Goal: Information Seeking & Learning: Find specific fact

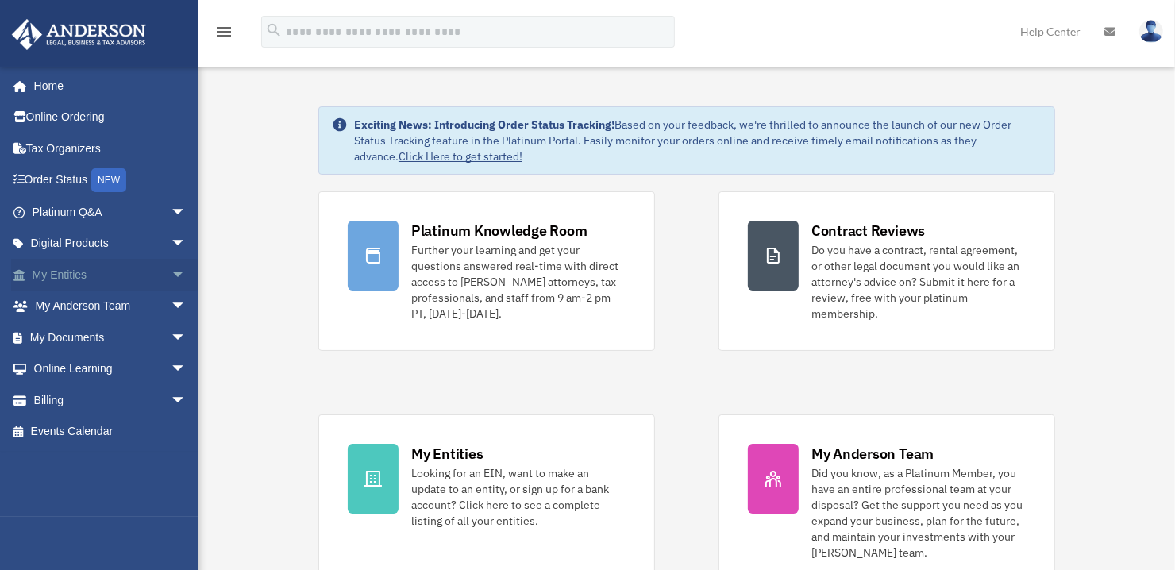
click at [90, 267] on link "My Entities arrow_drop_down" at bounding box center [110, 275] width 199 height 32
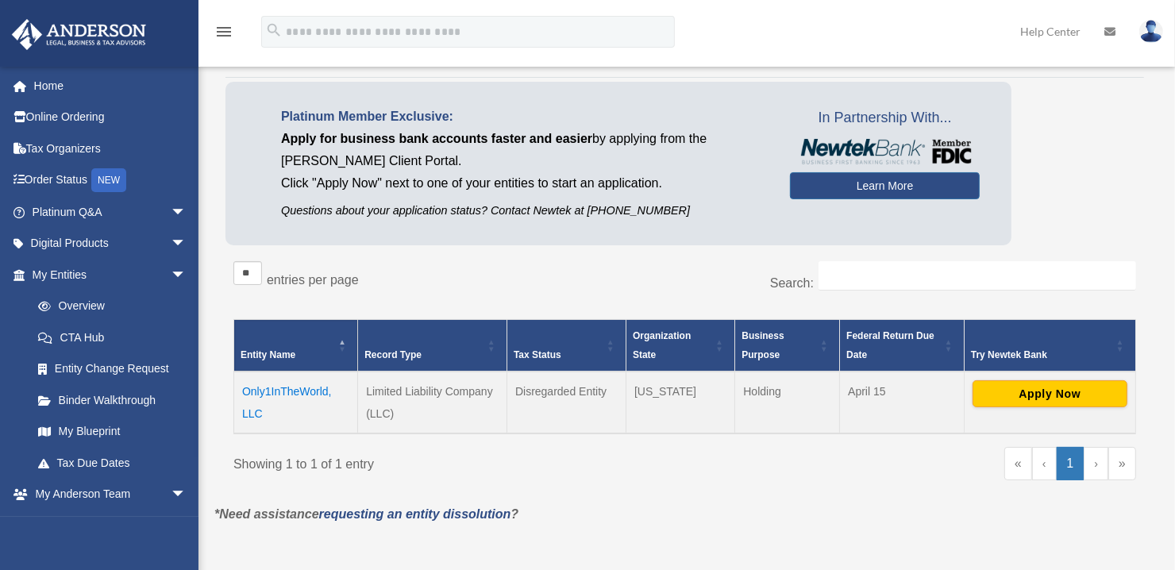
scroll to position [159, 0]
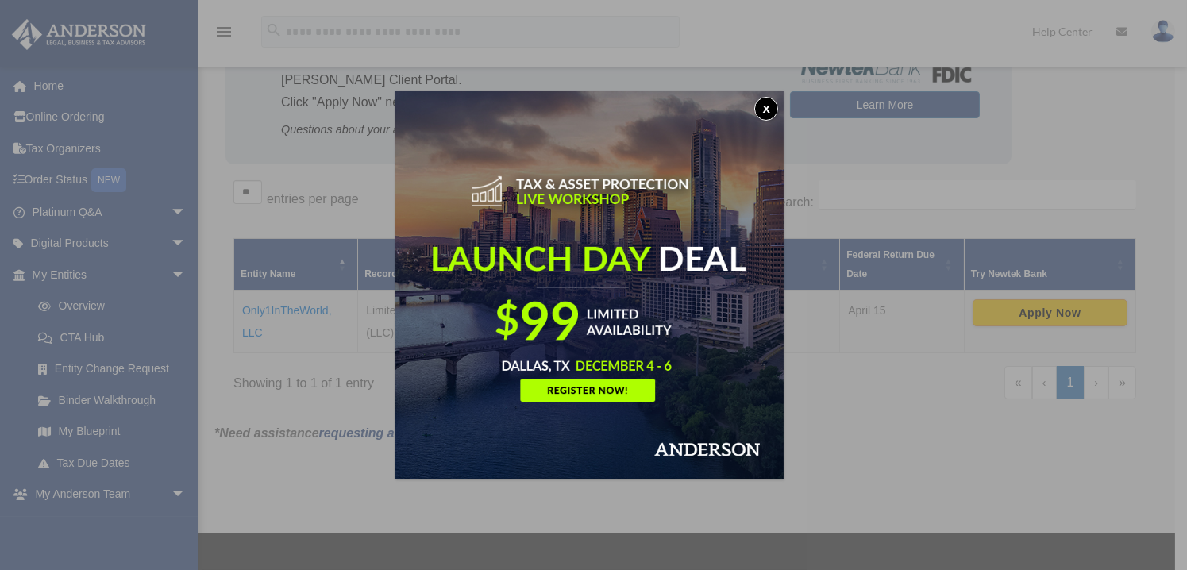
click at [778, 106] on button "x" at bounding box center [766, 109] width 24 height 24
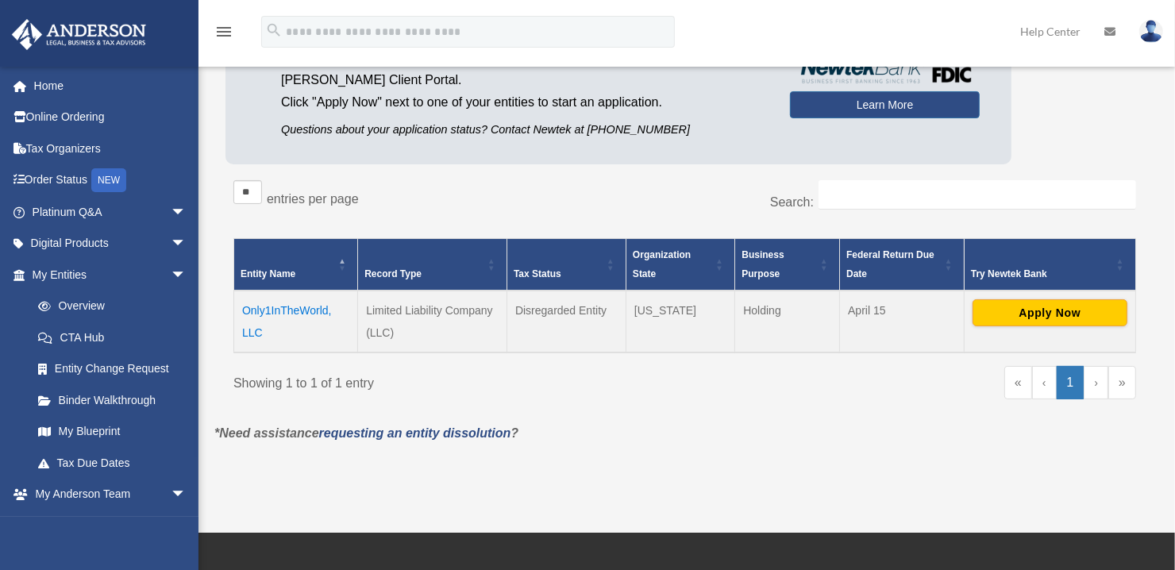
click at [298, 307] on td "Only1InTheWorld, LLC" at bounding box center [296, 322] width 124 height 62
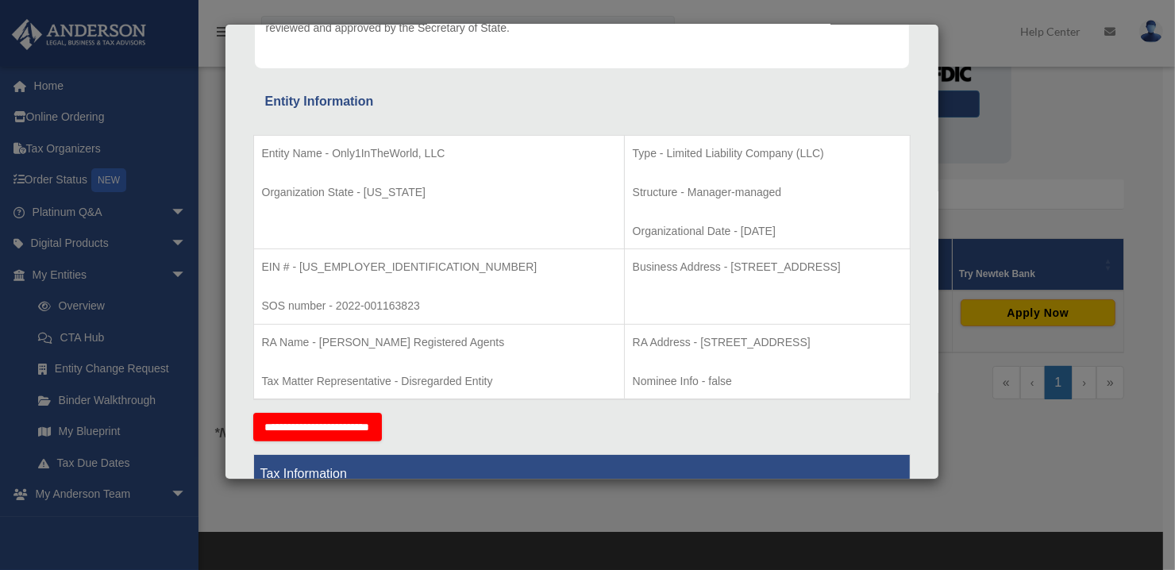
scroll to position [238, 0]
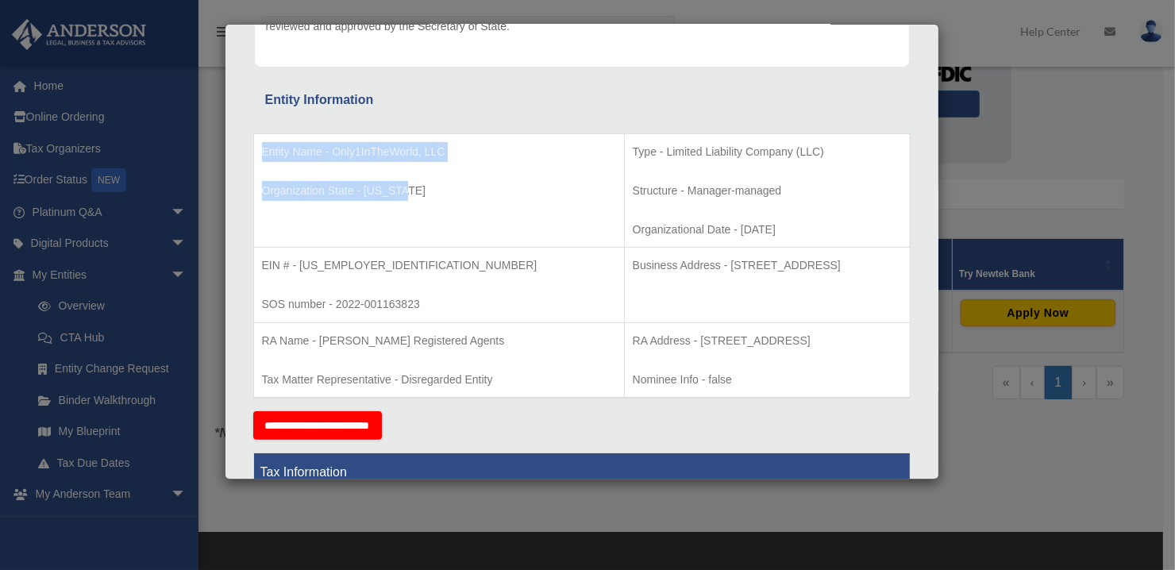
drag, startPoint x: 261, startPoint y: 150, endPoint x: 413, endPoint y: 188, distance: 156.3
click at [413, 188] on td "Entity Name - Only1InTheWorld, LLC Organization State - Wyoming" at bounding box center [438, 190] width 371 height 114
copy td "Entity Name - Only1InTheWorld, LLC Organization State - Wyoming"
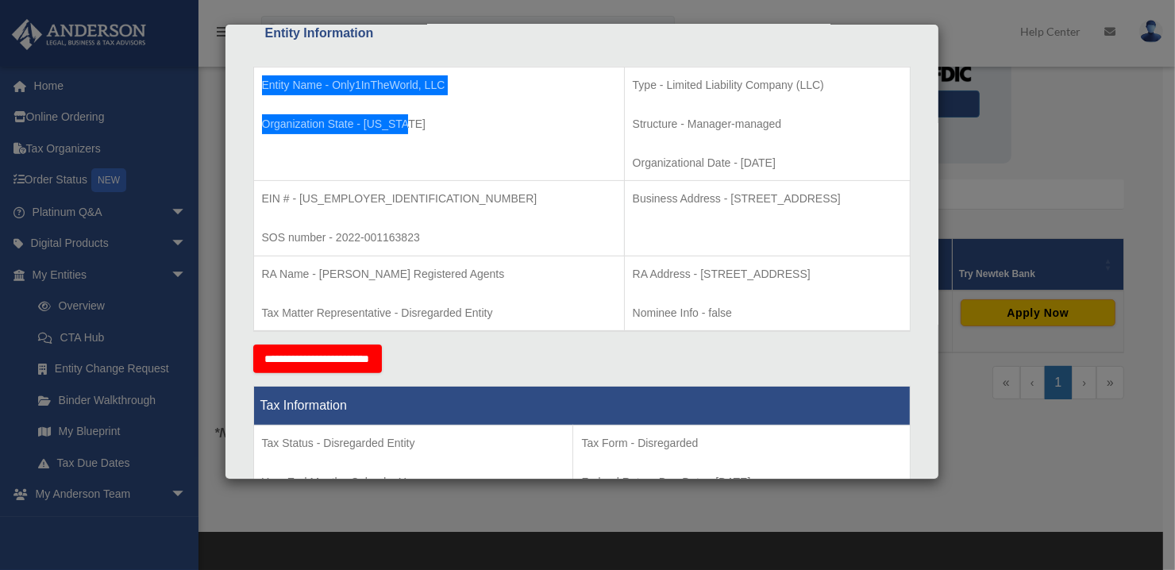
scroll to position [318, 0]
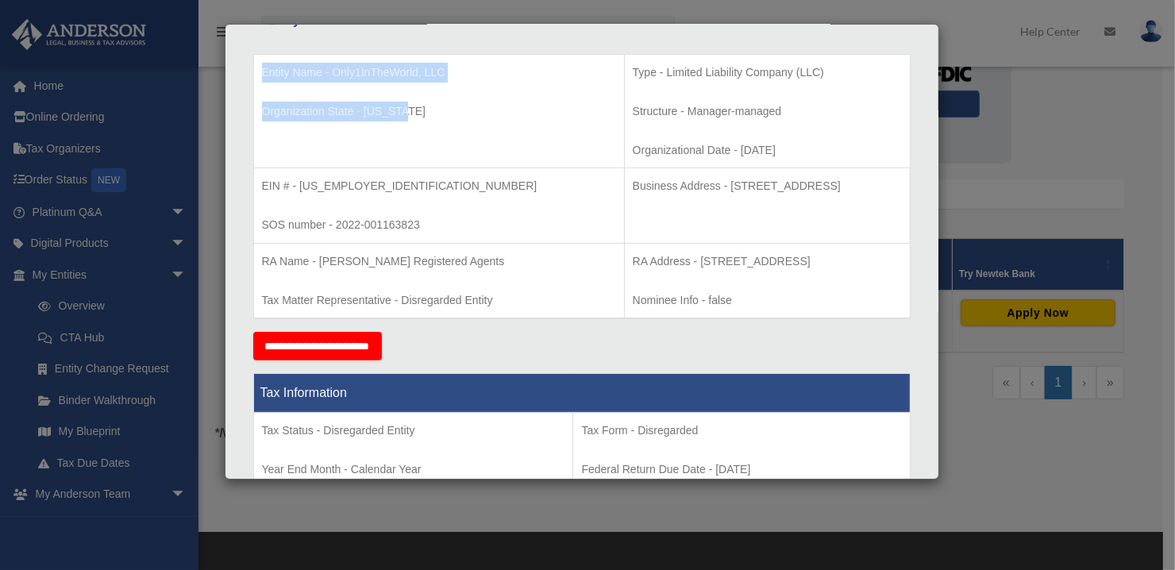
drag, startPoint x: 527, startPoint y: 184, endPoint x: 823, endPoint y: 191, distance: 296.2
click at [823, 191] on p "Business Address - 1718 Capitol Ave., Cheyenne, Wy 82001" at bounding box center [767, 186] width 269 height 20
copy p "Business Address - 1718 Capitol Ave., Cheyenne, Wy 82001"
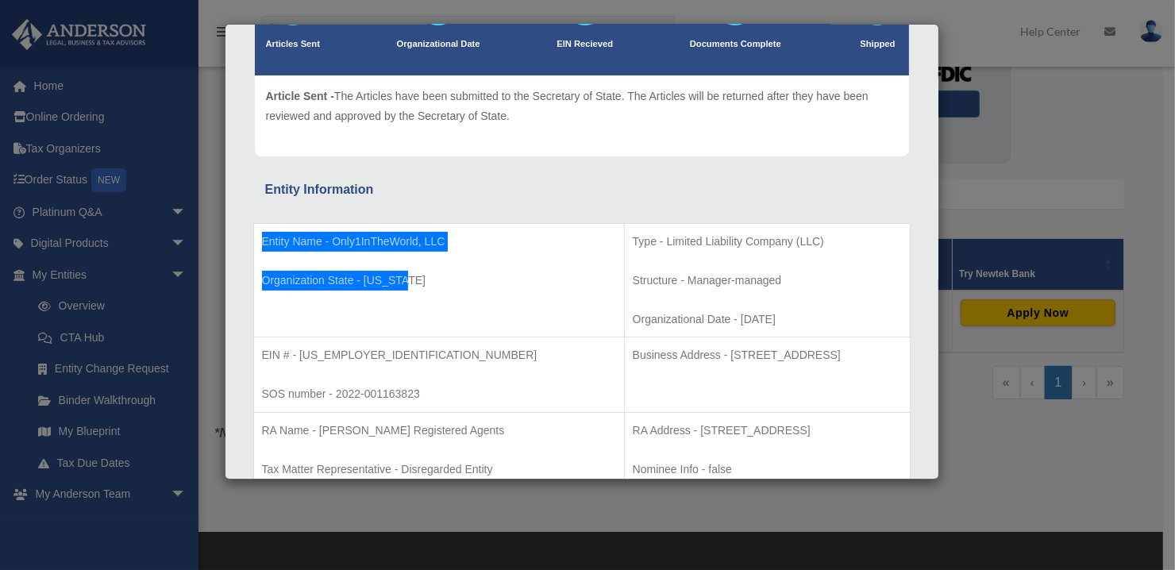
scroll to position [159, 0]
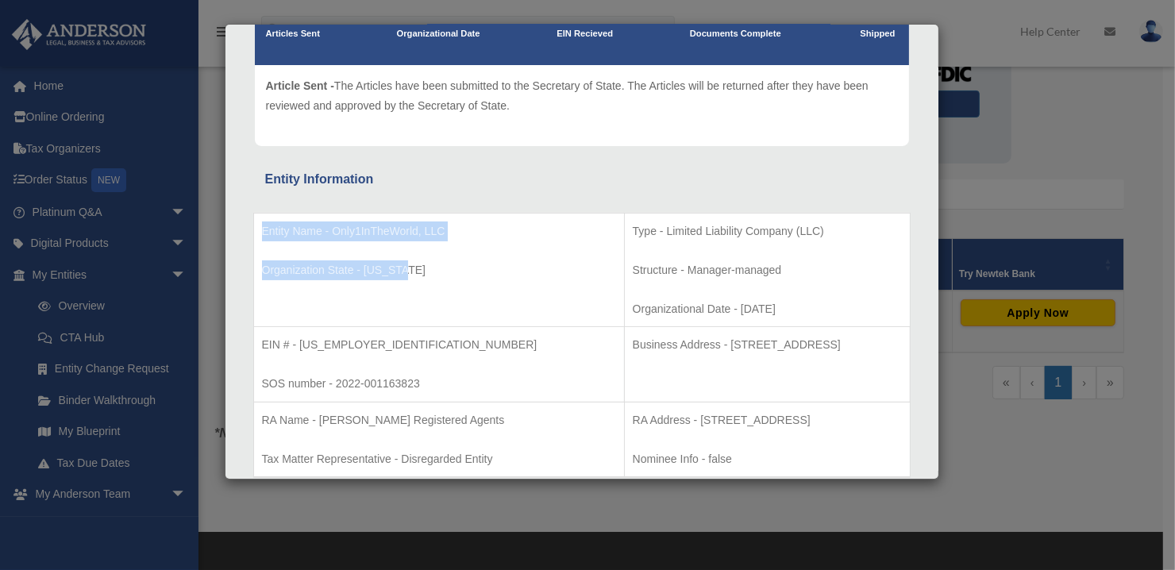
click at [265, 374] on p "SOS number - 2022-001163823" at bounding box center [439, 384] width 354 height 20
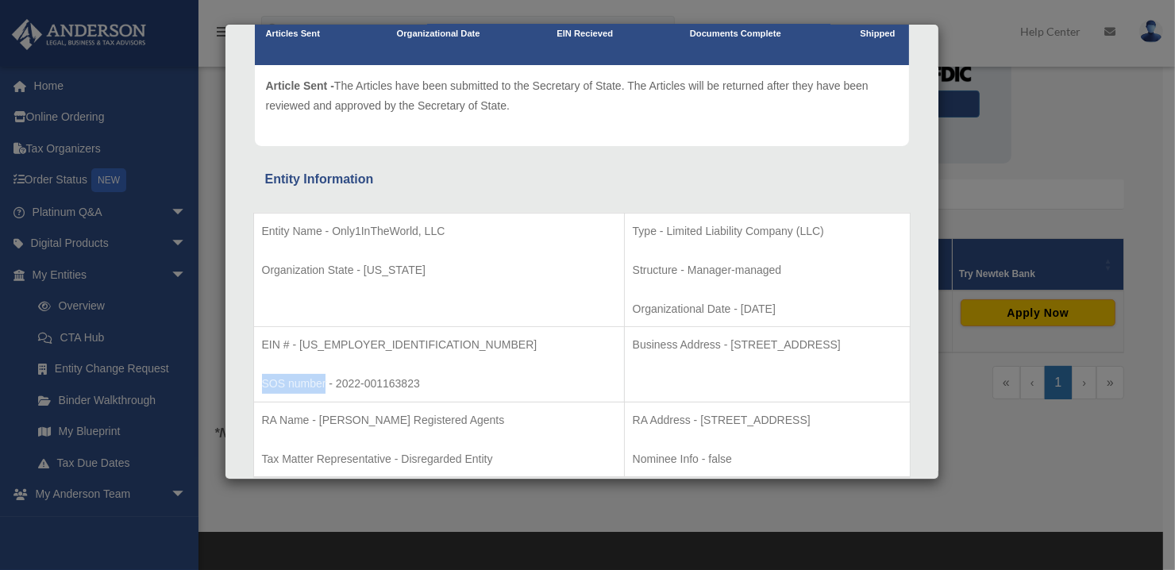
drag, startPoint x: 261, startPoint y: 382, endPoint x: 325, endPoint y: 382, distance: 63.5
click at [325, 382] on p "SOS number - 2022-001163823" at bounding box center [439, 384] width 354 height 20
copy p "SOS number"
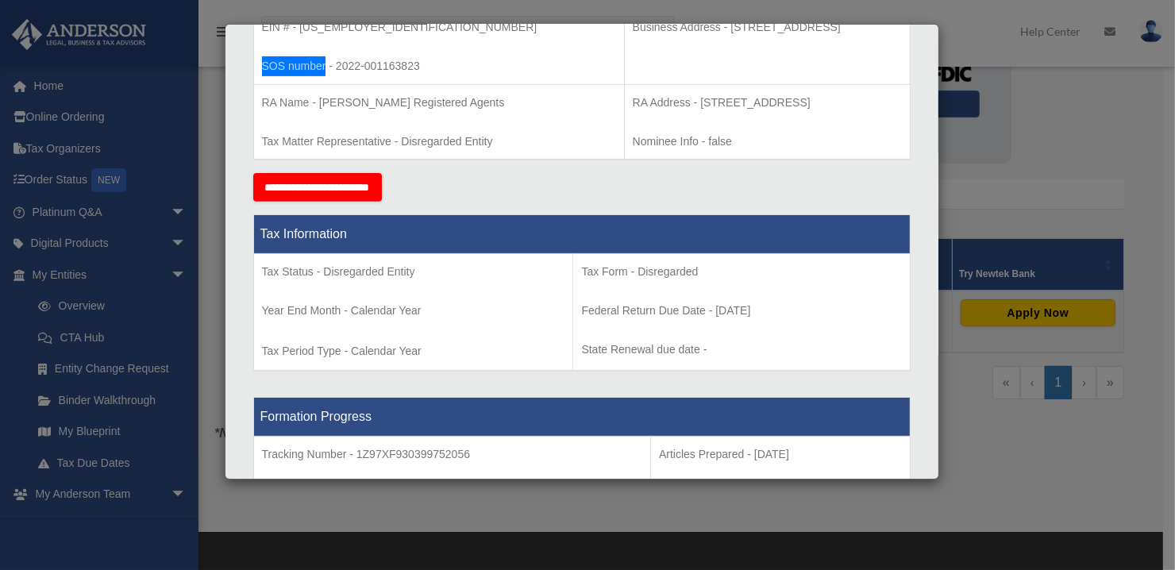
scroll to position [238, 0]
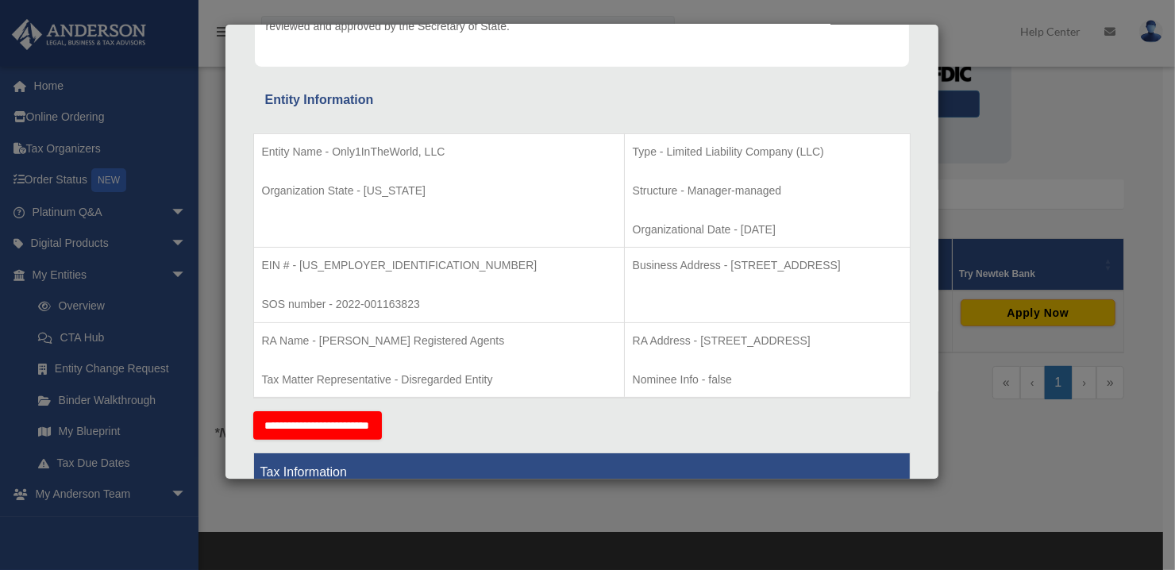
click at [1072, 144] on div "Details × Articles Sent Organizational Date" at bounding box center [587, 285] width 1175 height 570
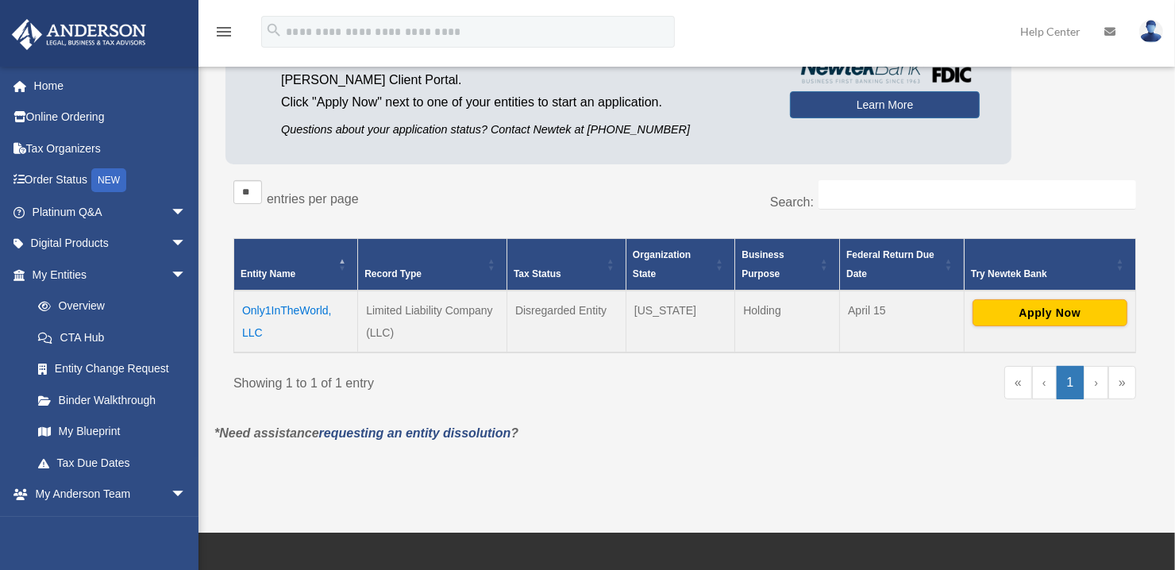
click at [310, 312] on td "Only1InTheWorld, LLC" at bounding box center [296, 322] width 124 height 62
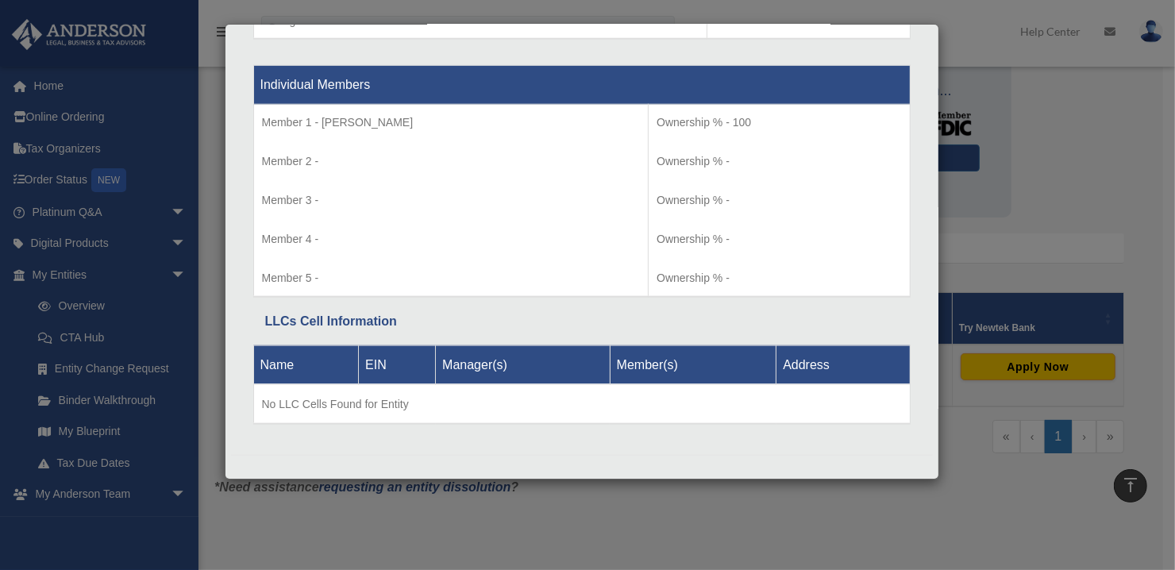
scroll to position [79, 0]
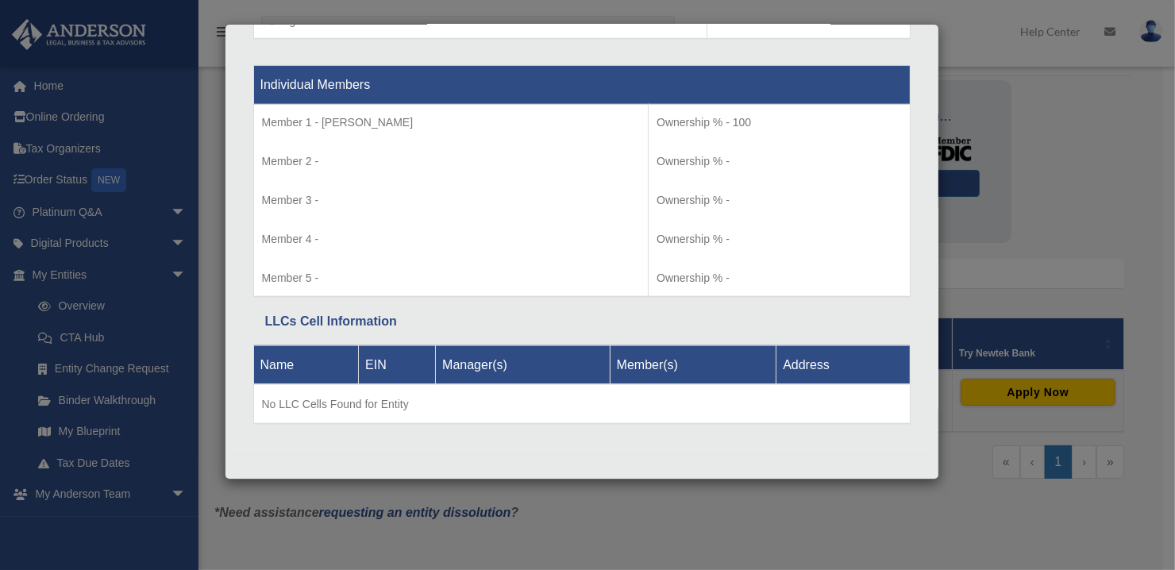
drag, startPoint x: 1086, startPoint y: 196, endPoint x: 1148, endPoint y: 225, distance: 68.5
click at [1086, 195] on div "Details × Articles Sent Organizational Date" at bounding box center [587, 285] width 1175 height 570
